Goal: Check status: Check status

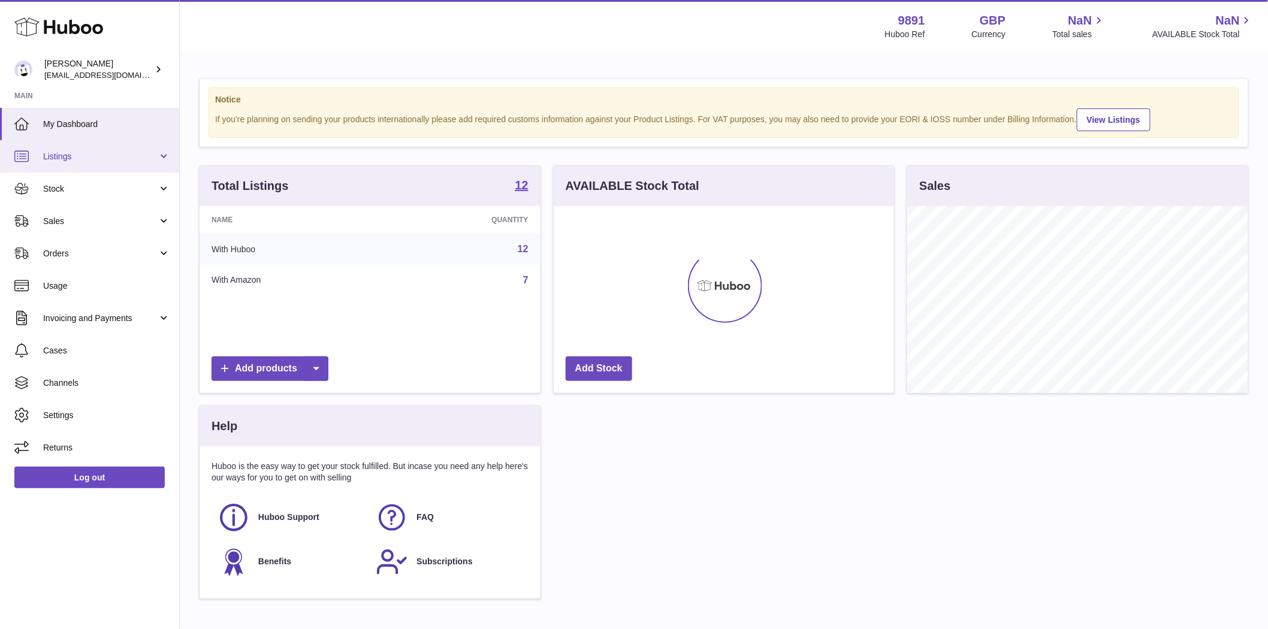
scroll to position [187, 340]
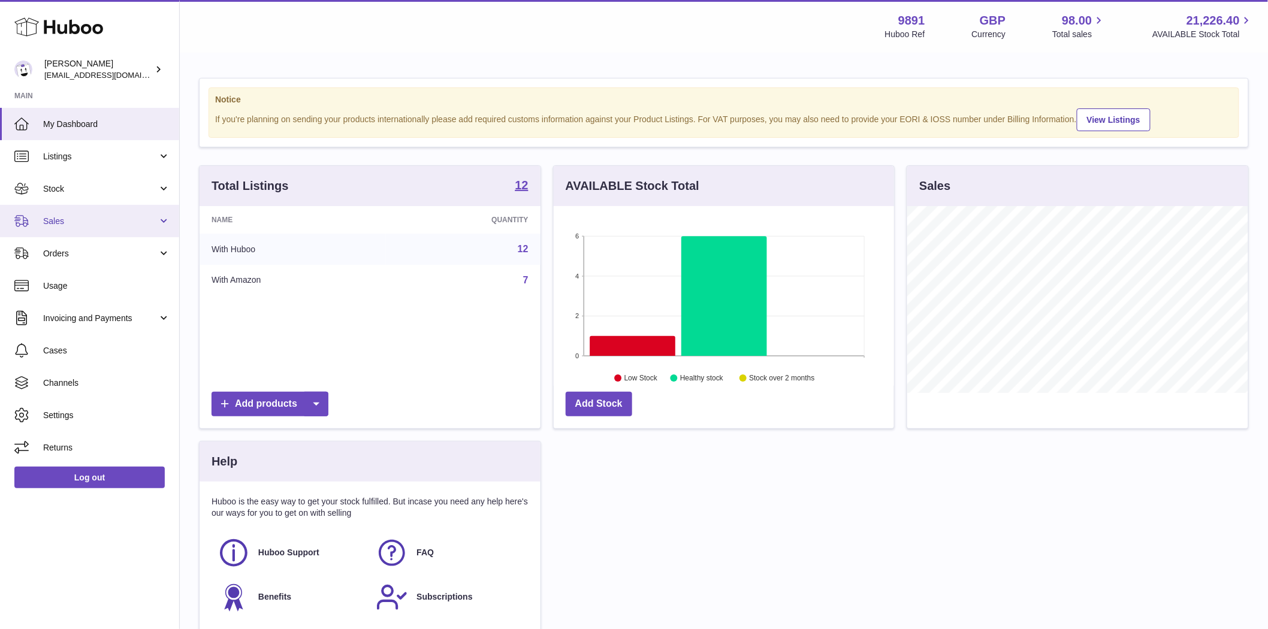
click at [71, 223] on span "Sales" at bounding box center [100, 221] width 114 height 11
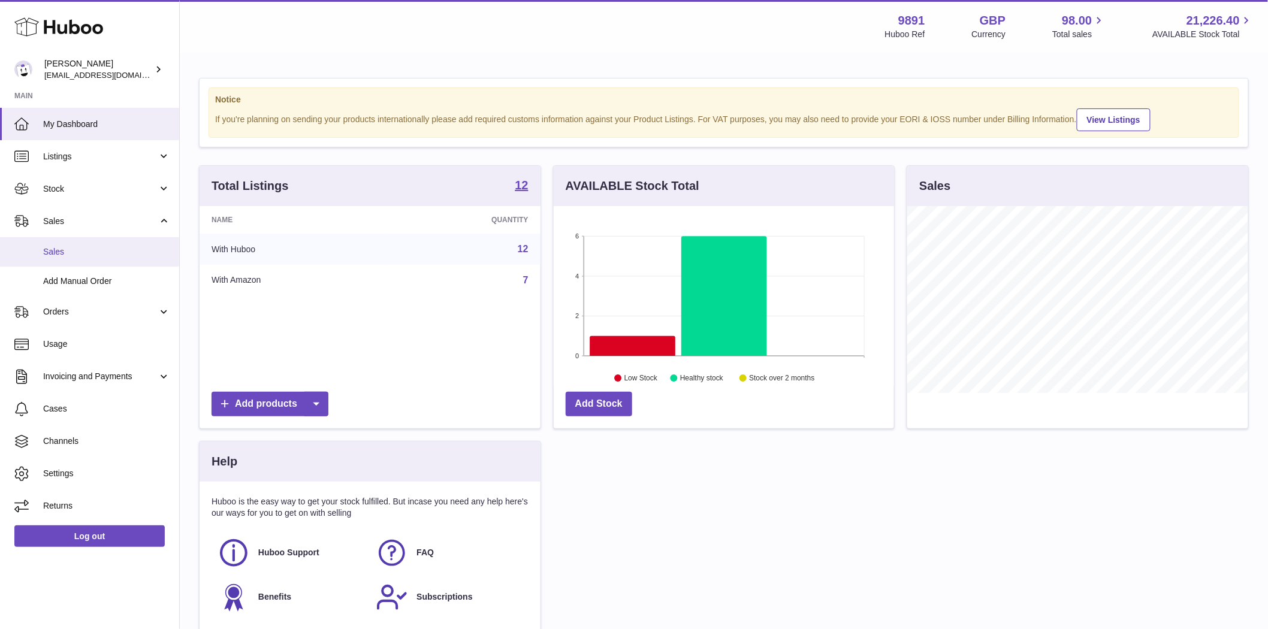
click at [72, 253] on span "Sales" at bounding box center [106, 251] width 127 height 11
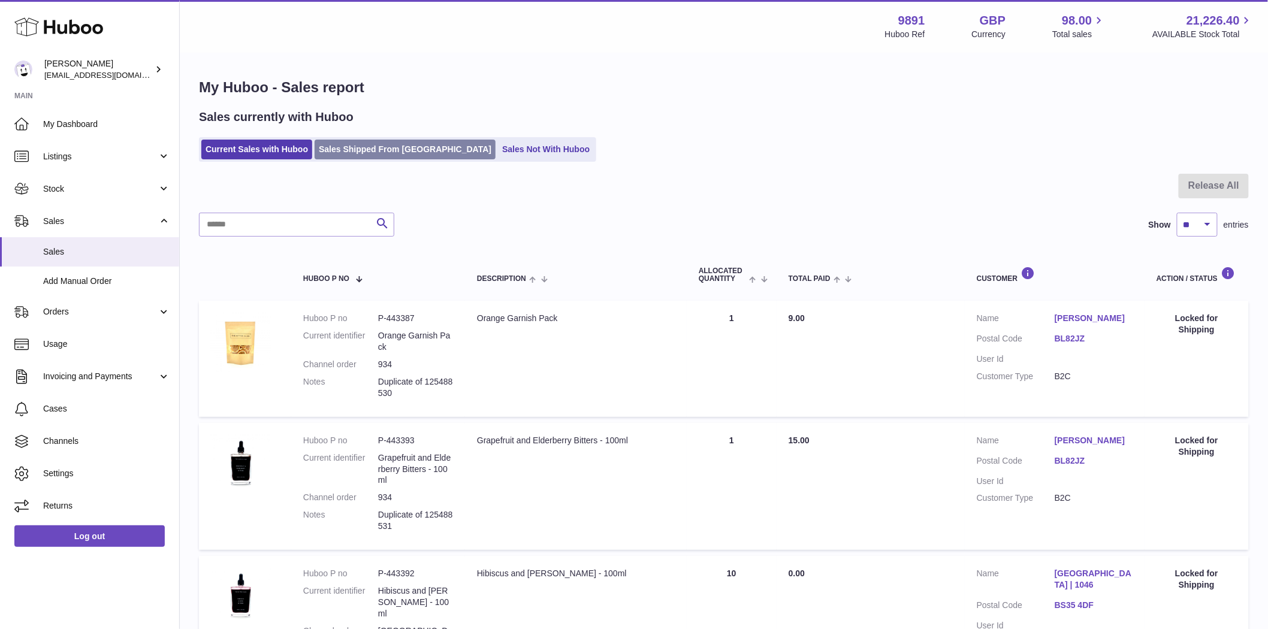
click at [363, 150] on link "Sales Shipped From Huboo" at bounding box center [405, 150] width 181 height 20
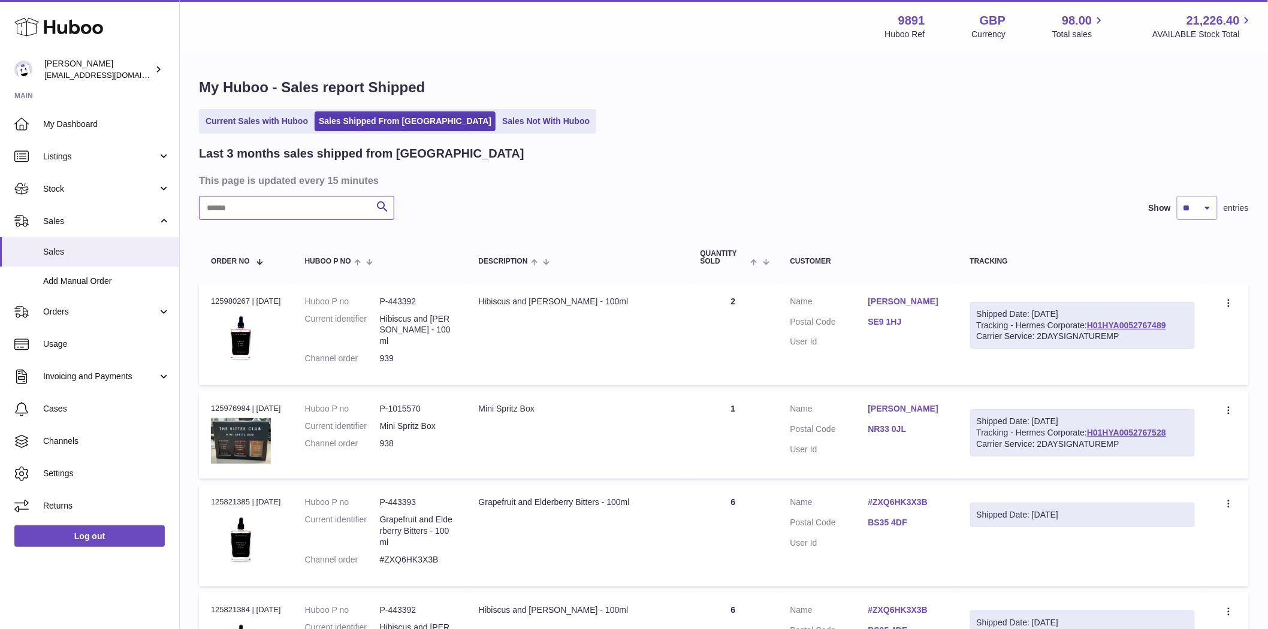
click at [282, 199] on input "text" at bounding box center [296, 208] width 195 height 24
paste input "****"
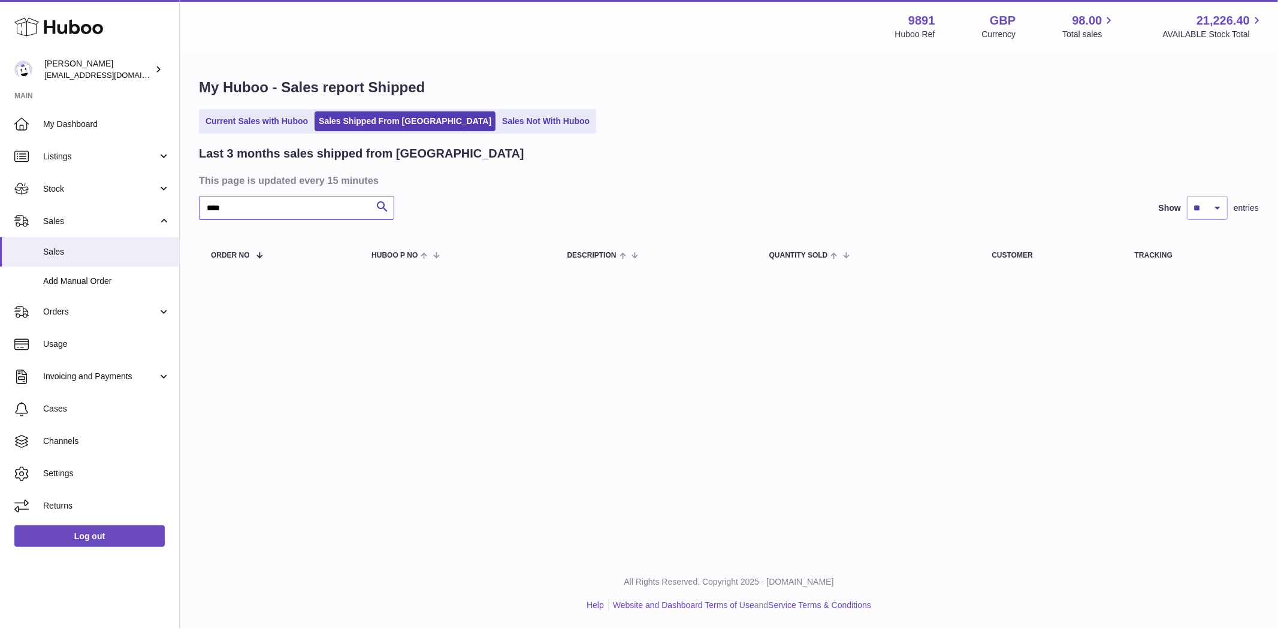
click at [286, 207] on input "****" at bounding box center [296, 208] width 195 height 24
click at [285, 207] on input "****" at bounding box center [296, 208] width 195 height 24
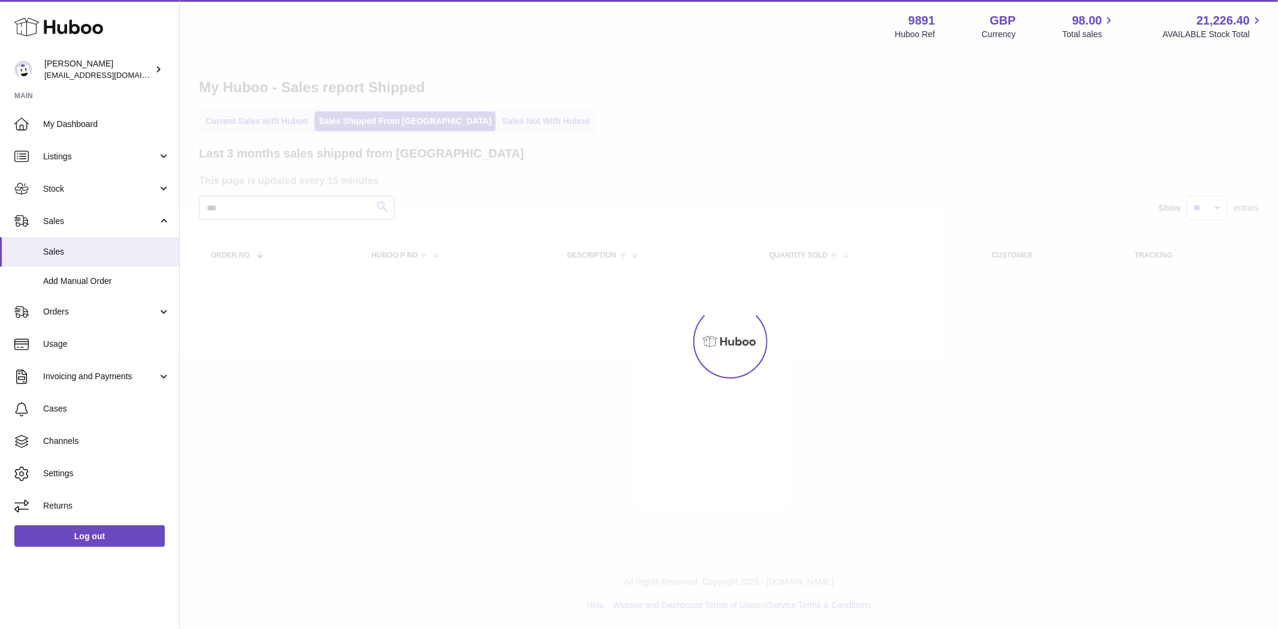
type input "***"
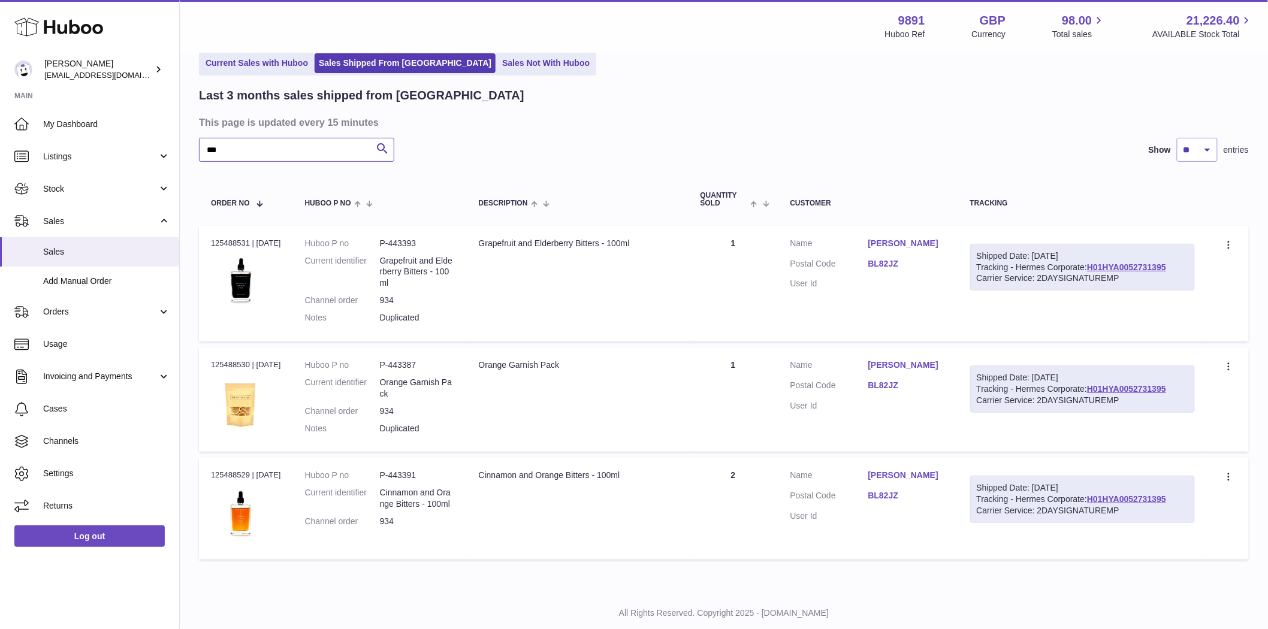
scroll to position [88, 0]
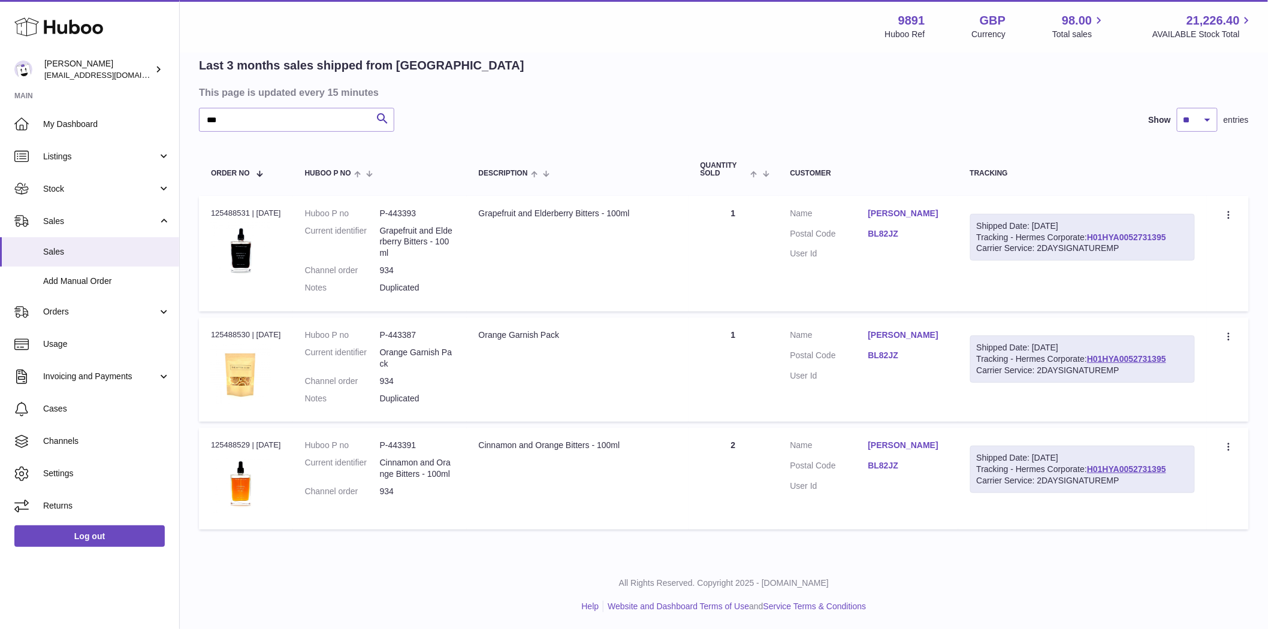
click at [1087, 242] on link "H01HYA0052731395" at bounding box center [1126, 238] width 79 height 10
drag, startPoint x: 913, startPoint y: 251, endPoint x: 873, endPoint y: 249, distance: 39.6
click at [873, 249] on dl "Customer Name Amanda Woodward Postal Code BL82JZ User Id" at bounding box center [868, 237] width 156 height 58
copy dl "BL82JZ"
click at [249, 265] on img at bounding box center [241, 252] width 60 height 60
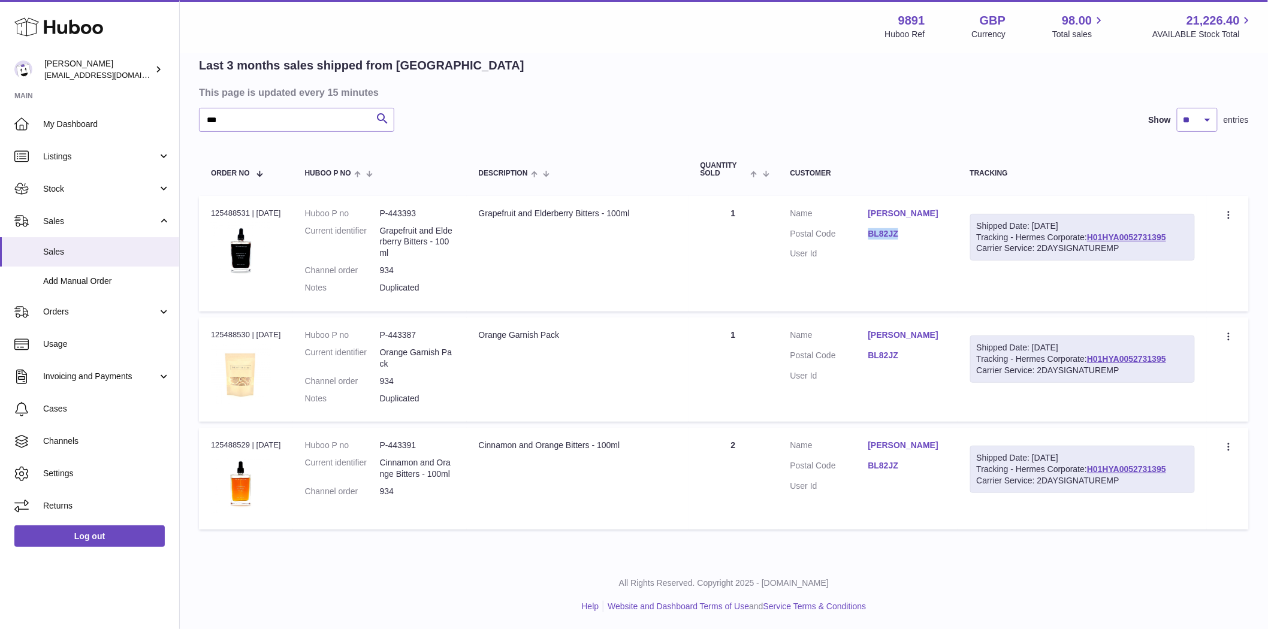
click at [244, 373] on img at bounding box center [241, 375] width 60 height 60
click at [239, 476] on img at bounding box center [241, 485] width 60 height 60
click at [60, 162] on link "Listings" at bounding box center [89, 156] width 179 height 32
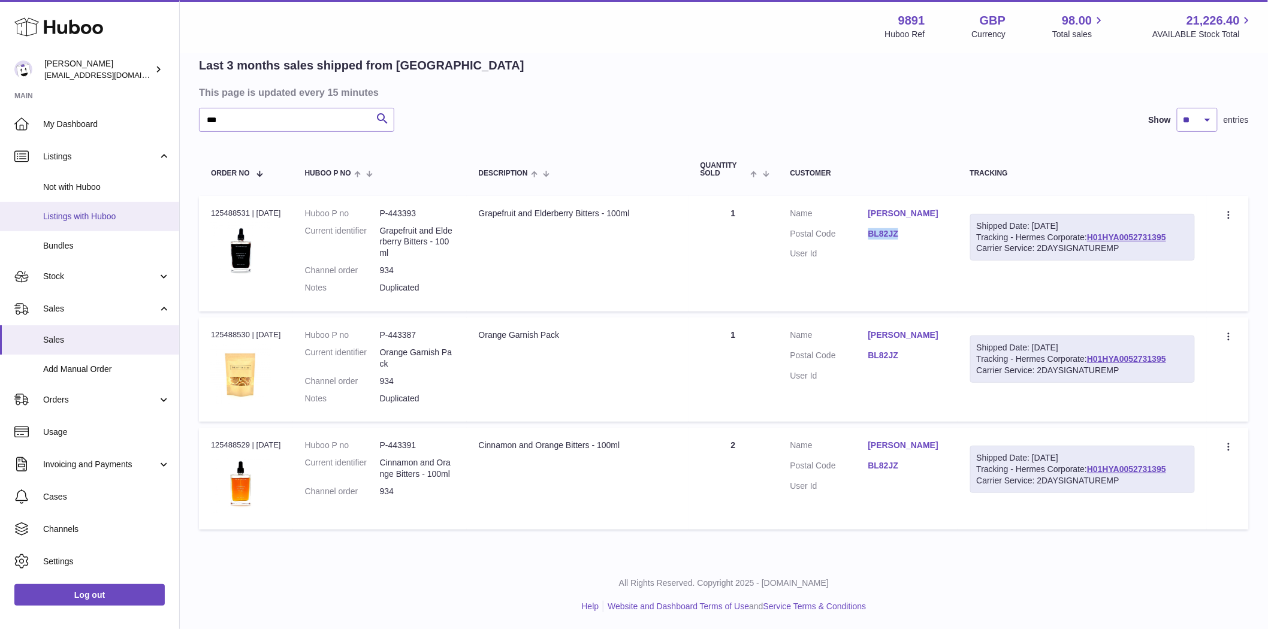
click at [90, 219] on span "Listings with Huboo" at bounding box center [106, 216] width 127 height 11
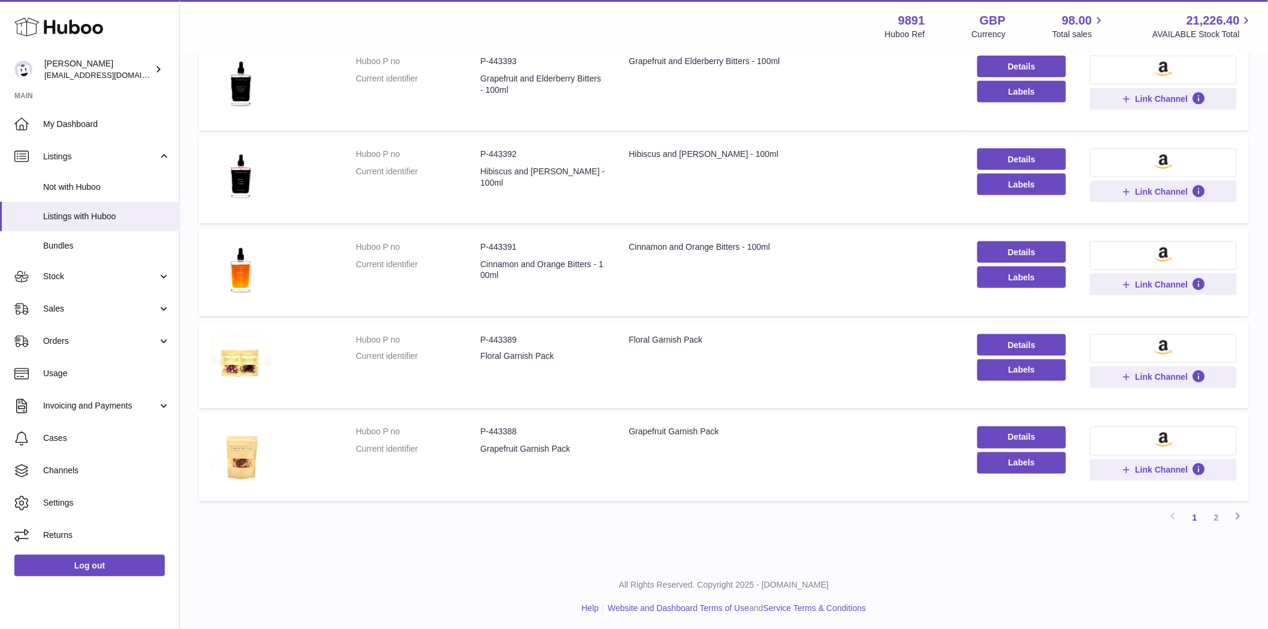
scroll to position [601, 0]
click at [1220, 522] on link "2" at bounding box center [1217, 517] width 22 height 22
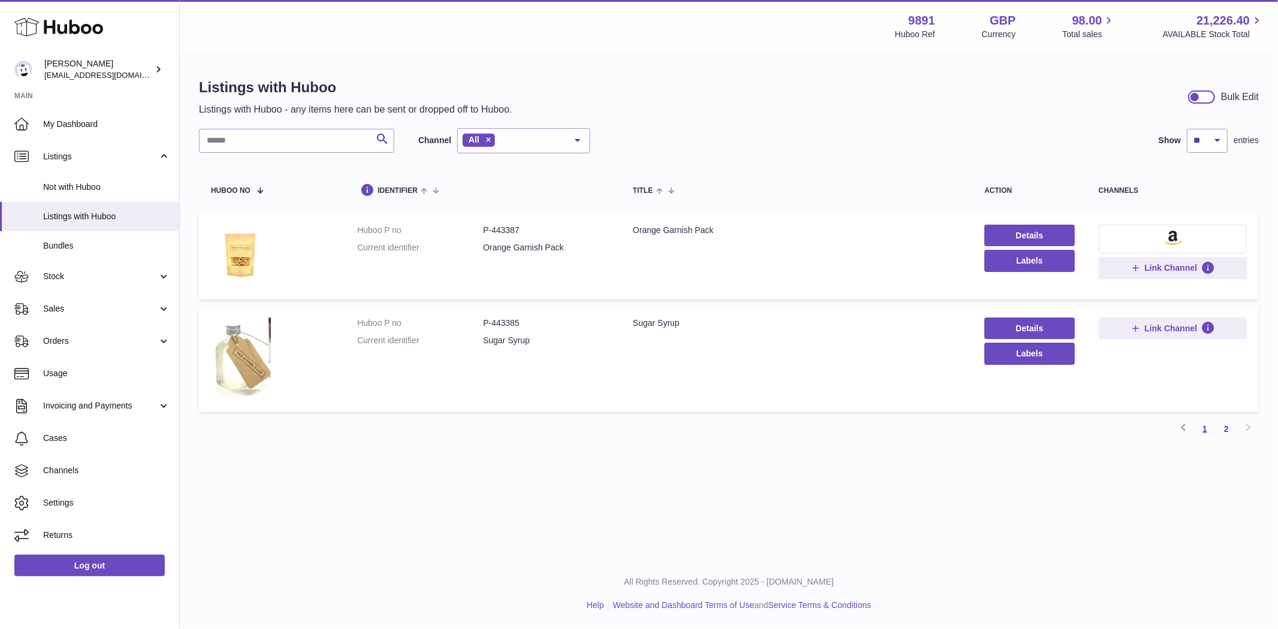
click at [1206, 428] on link "1" at bounding box center [1205, 429] width 22 height 22
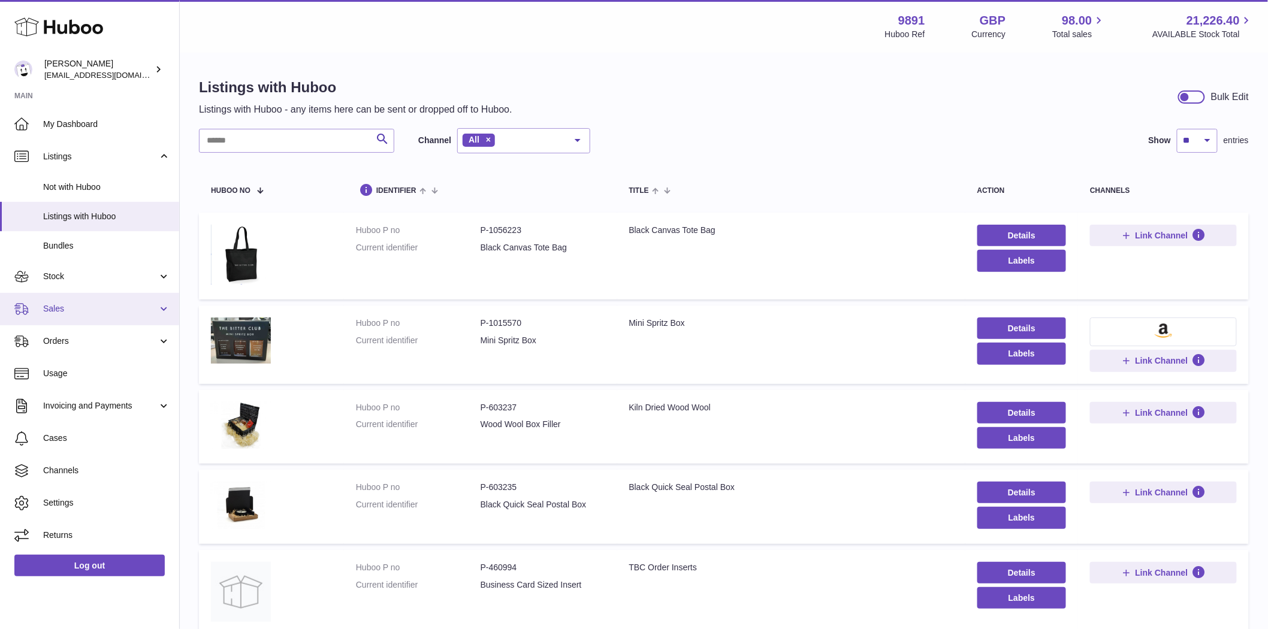
click at [62, 310] on span "Sales" at bounding box center [100, 308] width 114 height 11
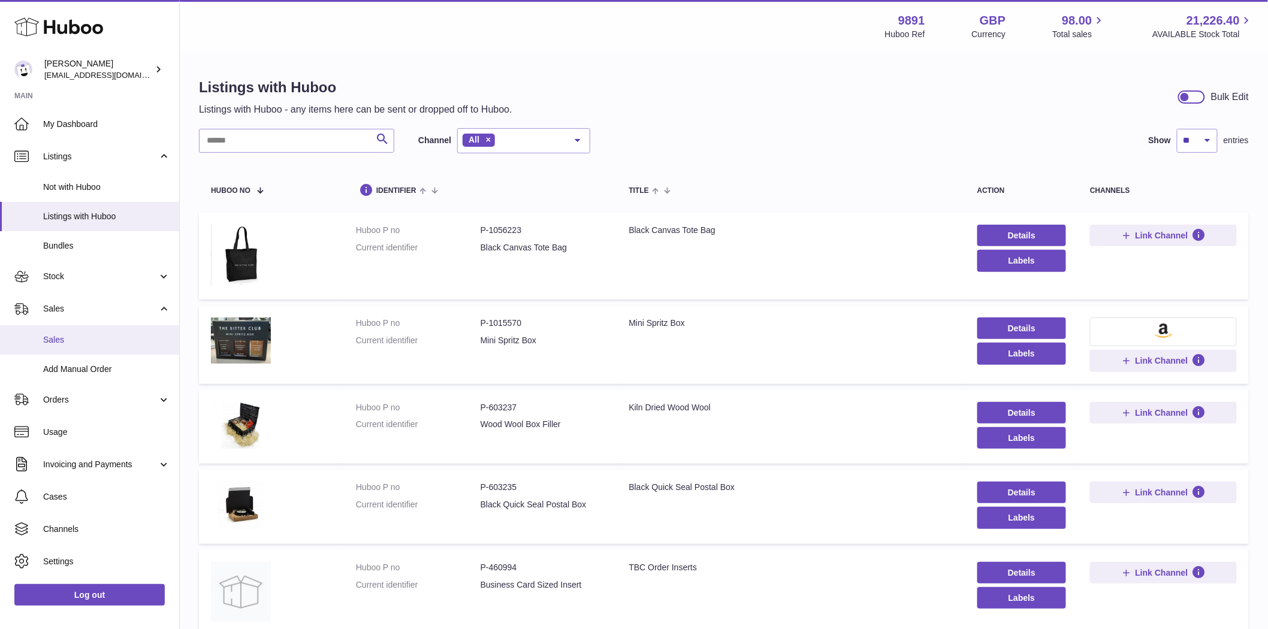
click at [54, 340] on span "Sales" at bounding box center [106, 339] width 127 height 11
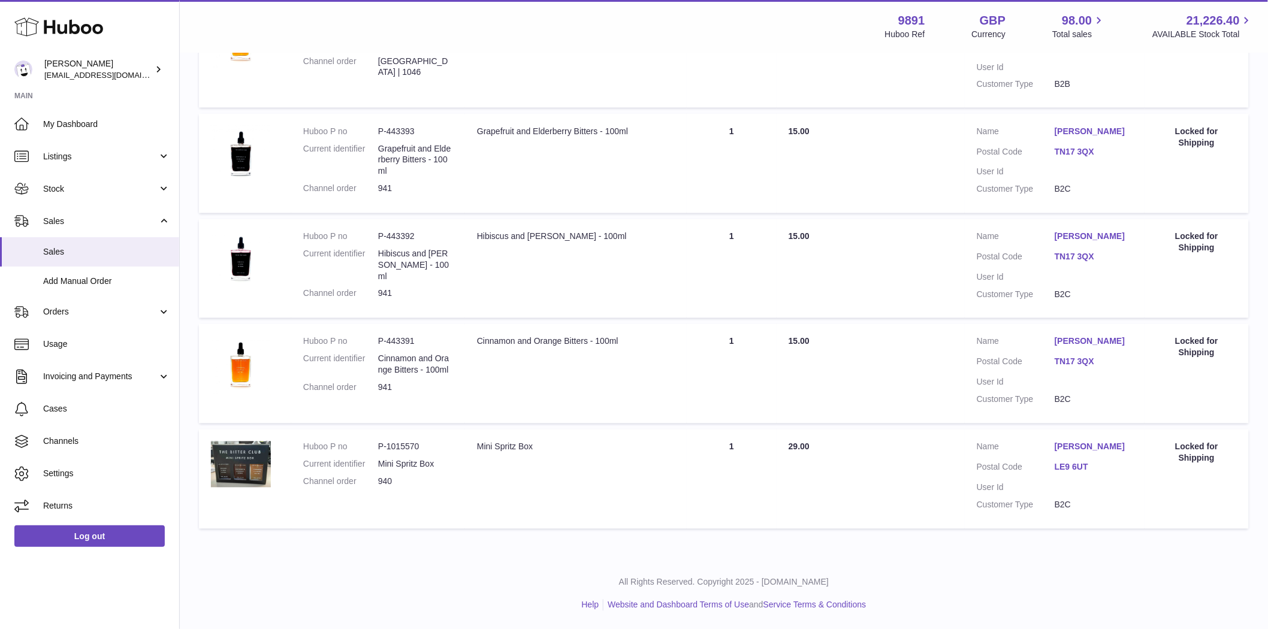
scroll to position [392, 0]
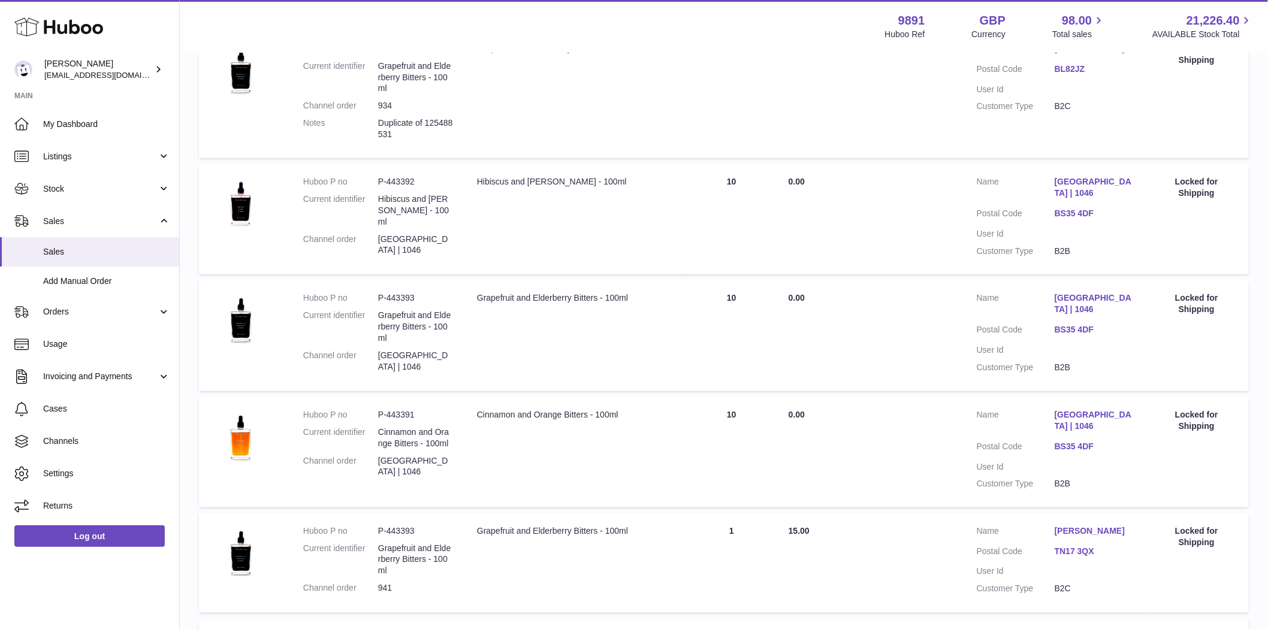
click at [1090, 179] on link "[GEOGRAPHIC_DATA] | 1046" at bounding box center [1094, 187] width 78 height 23
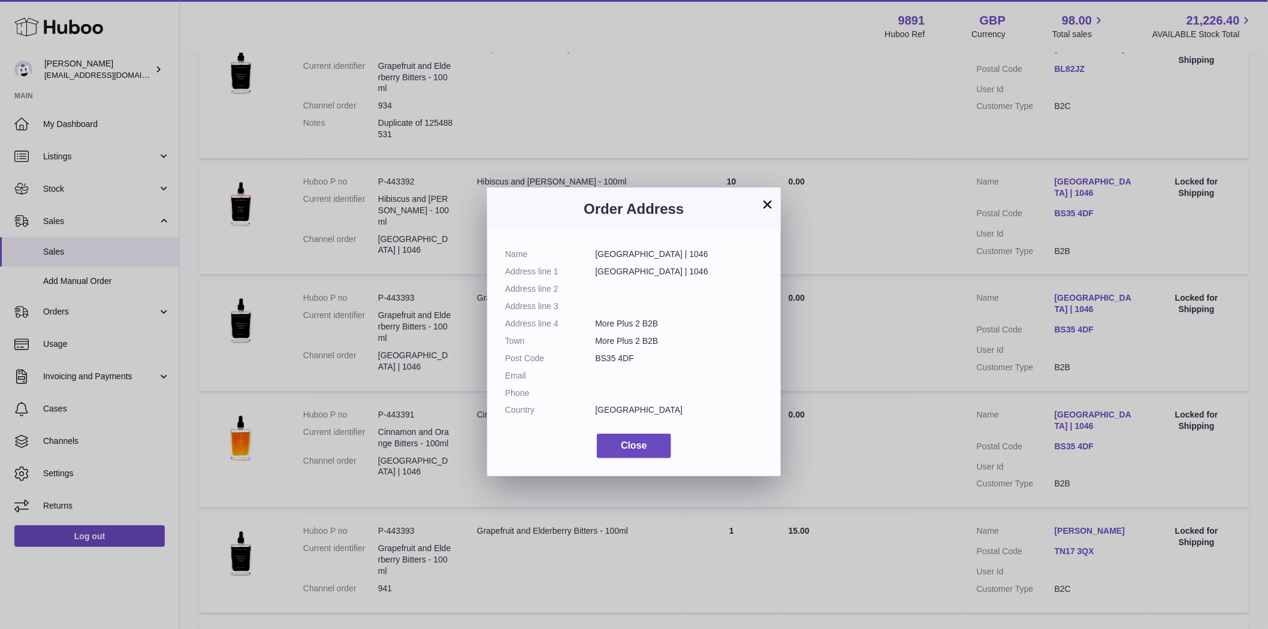
click at [1090, 179] on div "× Order Address Name Conholt Park | 1046 Address line 1 Conholt Park | 1046 Add…" at bounding box center [634, 332] width 1268 height 629
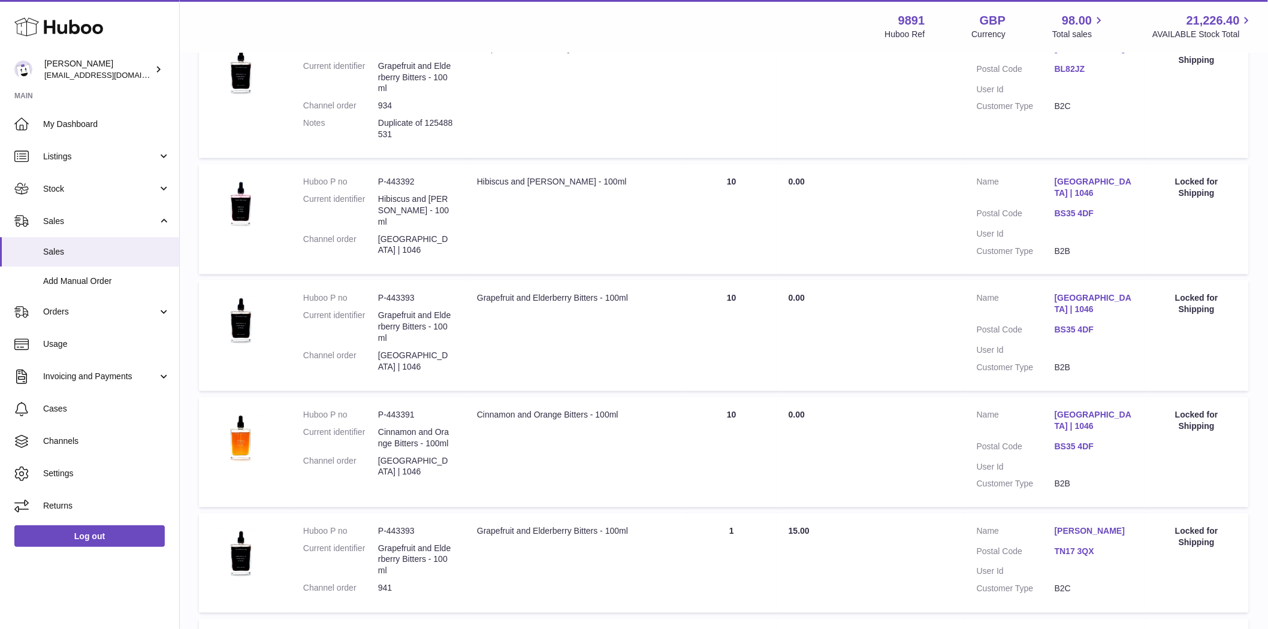
drag, startPoint x: 397, startPoint y: 297, endPoint x: 390, endPoint y: 298, distance: 8.0
click at [390, 298] on dd "P-443393" at bounding box center [415, 297] width 75 height 11
copy dd "443393"
